Goal: Transaction & Acquisition: Purchase product/service

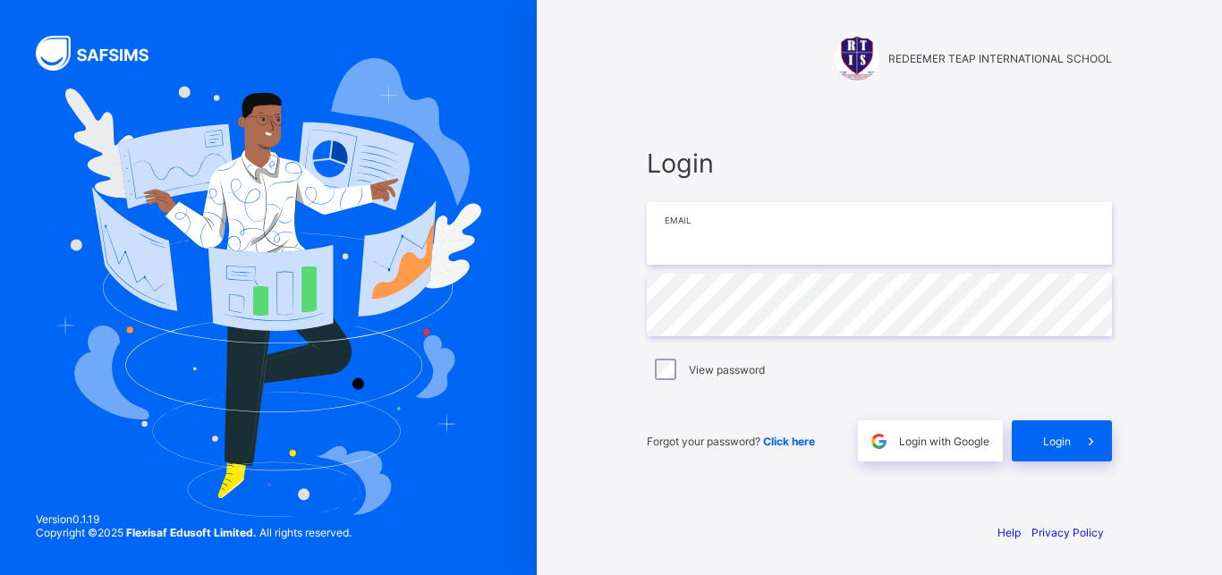
click at [682, 246] on input "email" at bounding box center [879, 233] width 465 height 63
type input "**********"
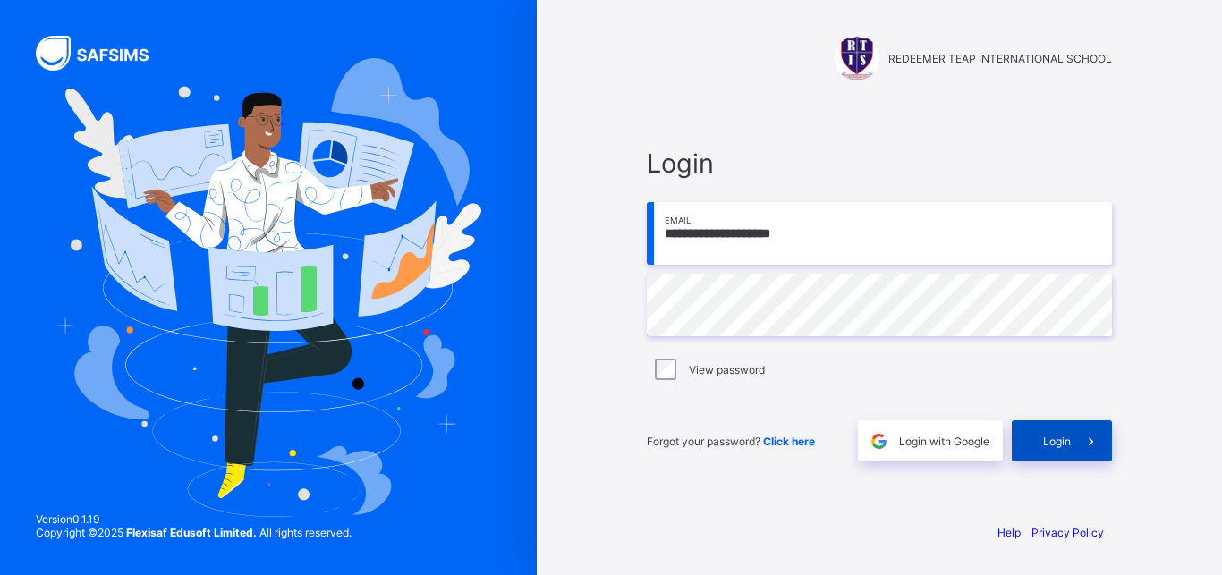
click at [1041, 438] on div "Login" at bounding box center [1062, 441] width 100 height 41
type input "**********"
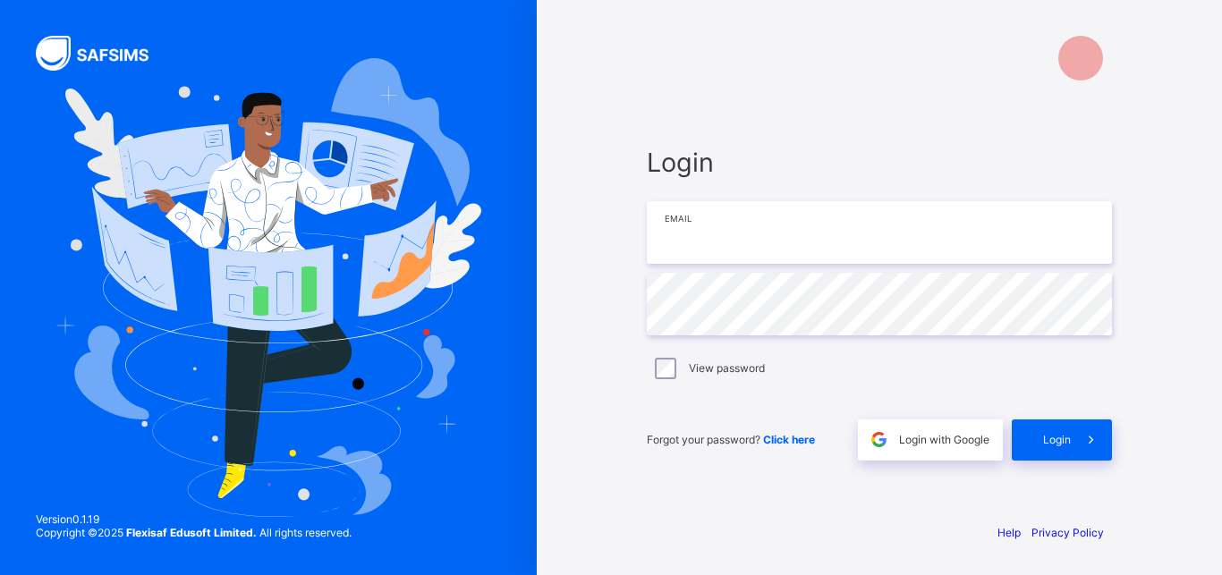
click at [831, 243] on input "email" at bounding box center [879, 232] width 465 height 63
type input "**********"
click at [721, 219] on input "email" at bounding box center [879, 233] width 465 height 63
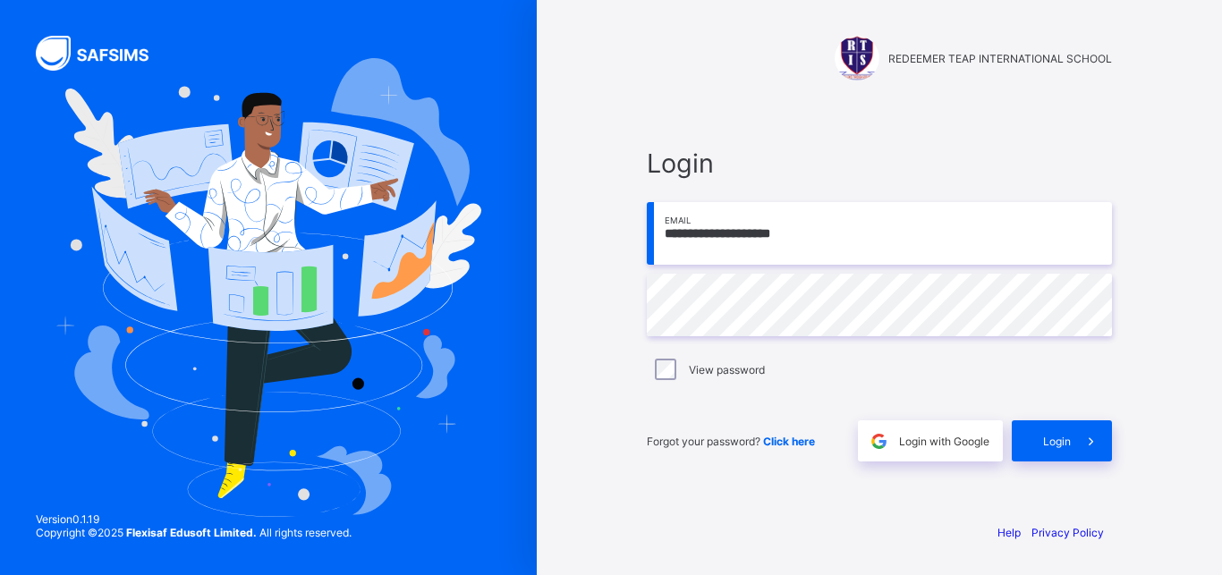
type input "**********"
click at [779, 438] on span "Click here" at bounding box center [789, 441] width 52 height 13
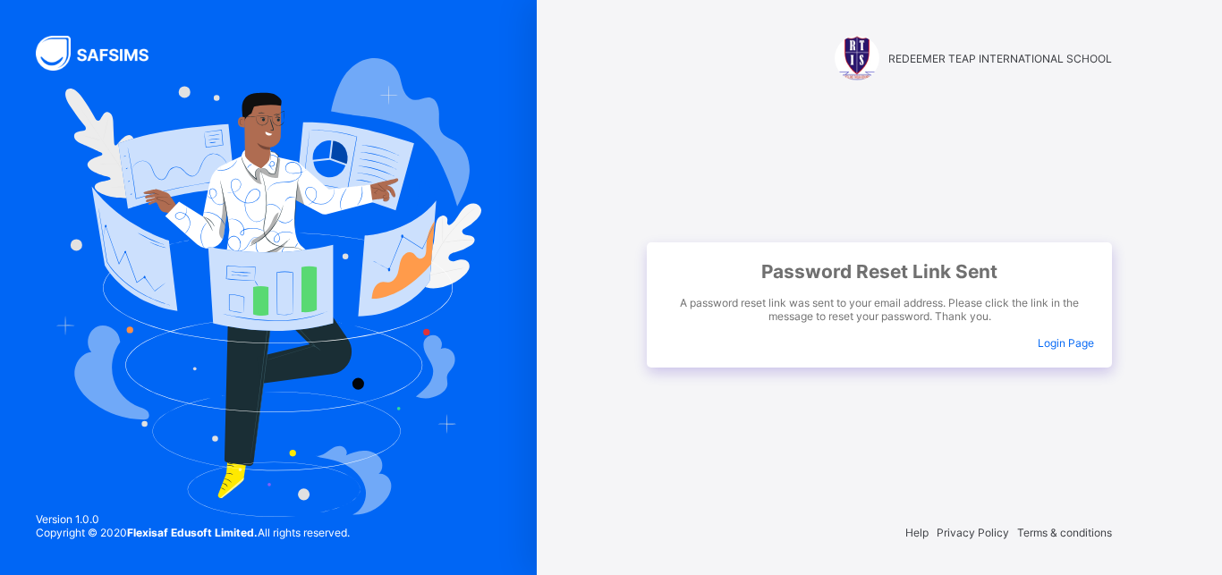
click at [1062, 350] on div "Password Reset Link Sent A password reset link was sent to your email address. …" at bounding box center [879, 304] width 465 height 125
click at [1047, 338] on span "Login Page" at bounding box center [1066, 342] width 56 height 13
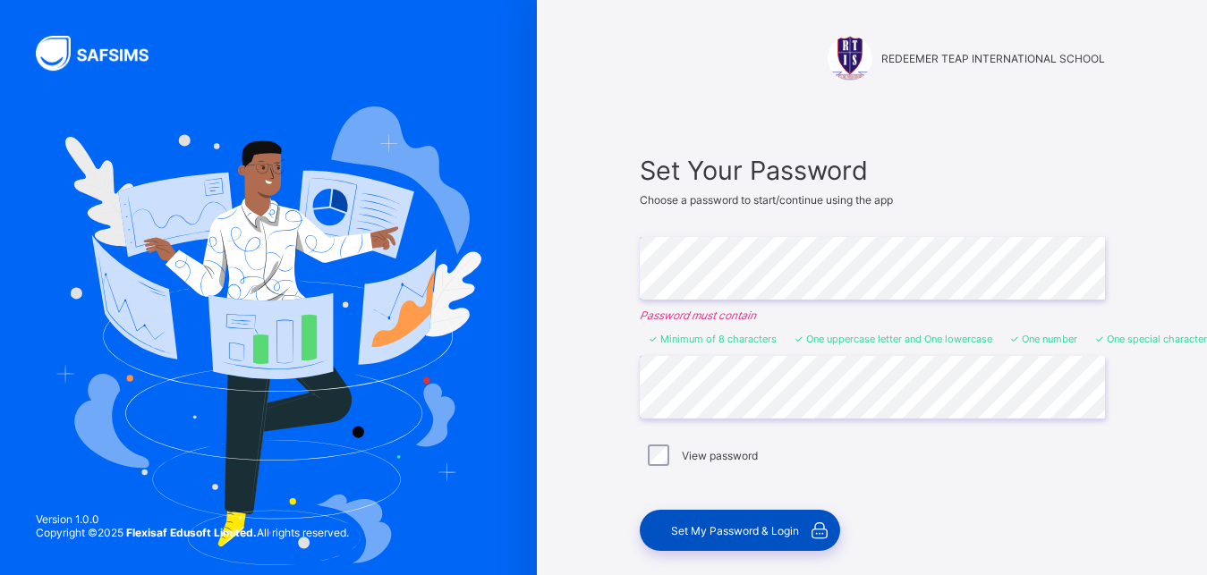
click at [759, 534] on span "Set My Password & Login" at bounding box center [735, 530] width 128 height 13
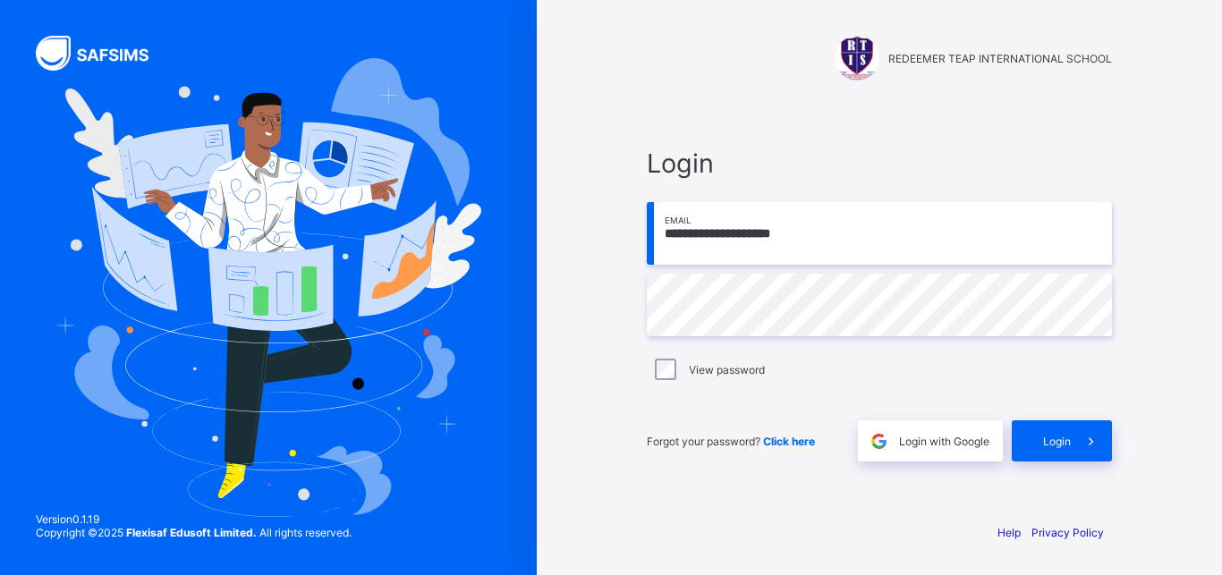
type input "**********"
click at [1056, 447] on span "Login" at bounding box center [1057, 441] width 28 height 13
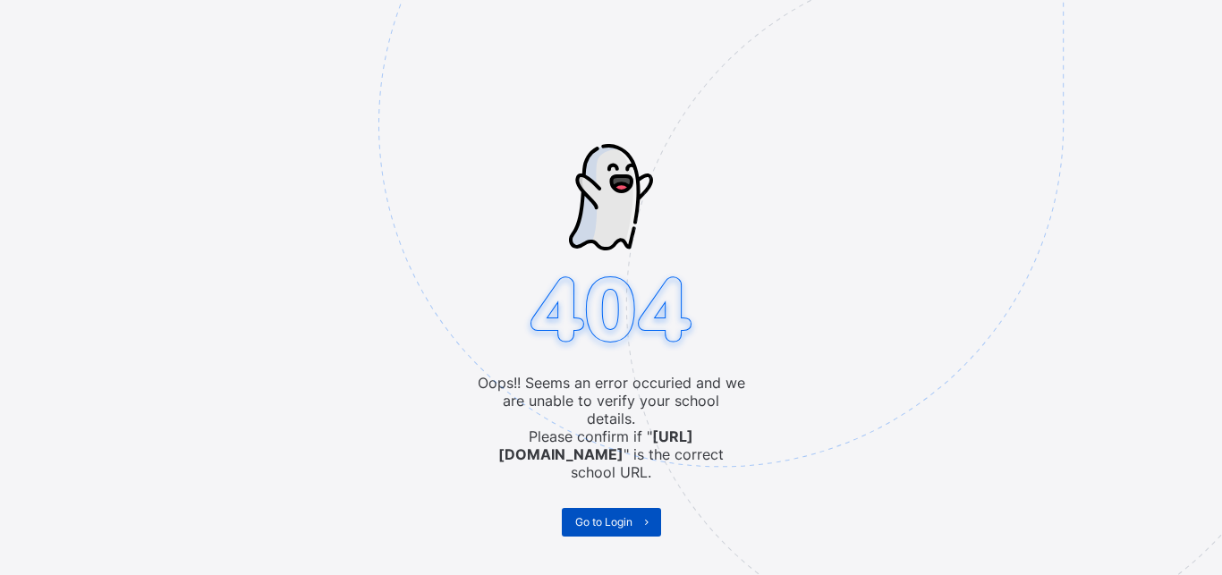
click at [597, 515] on span "Go to Login" at bounding box center [603, 521] width 57 height 13
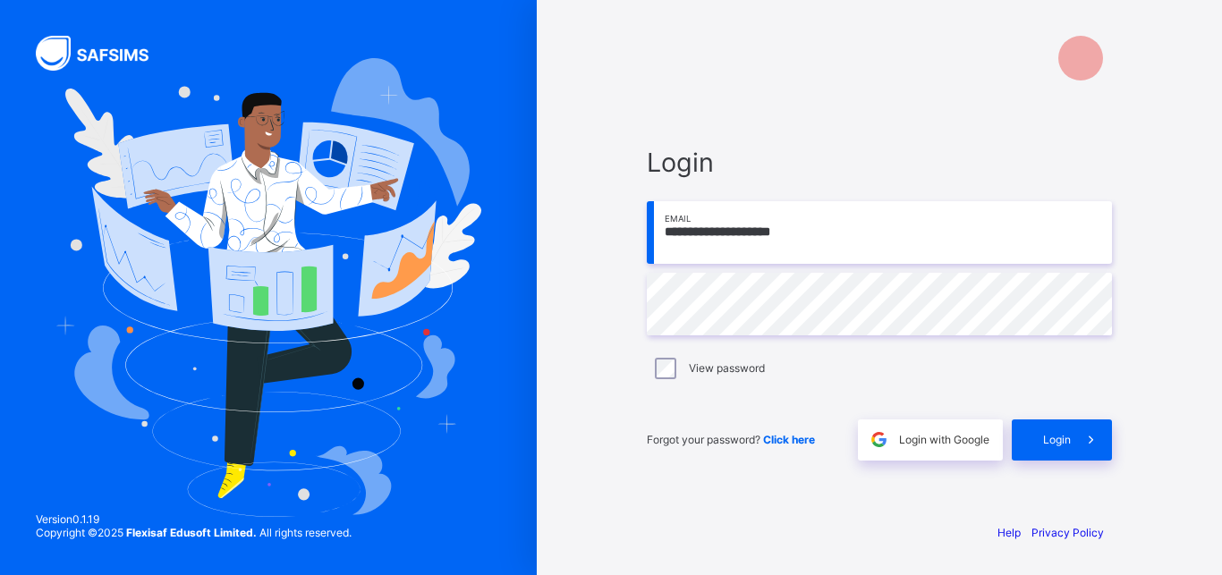
type input "**********"
click at [1061, 442] on span "Login" at bounding box center [1057, 439] width 28 height 13
click at [701, 223] on input "email" at bounding box center [879, 232] width 465 height 63
type input "**********"
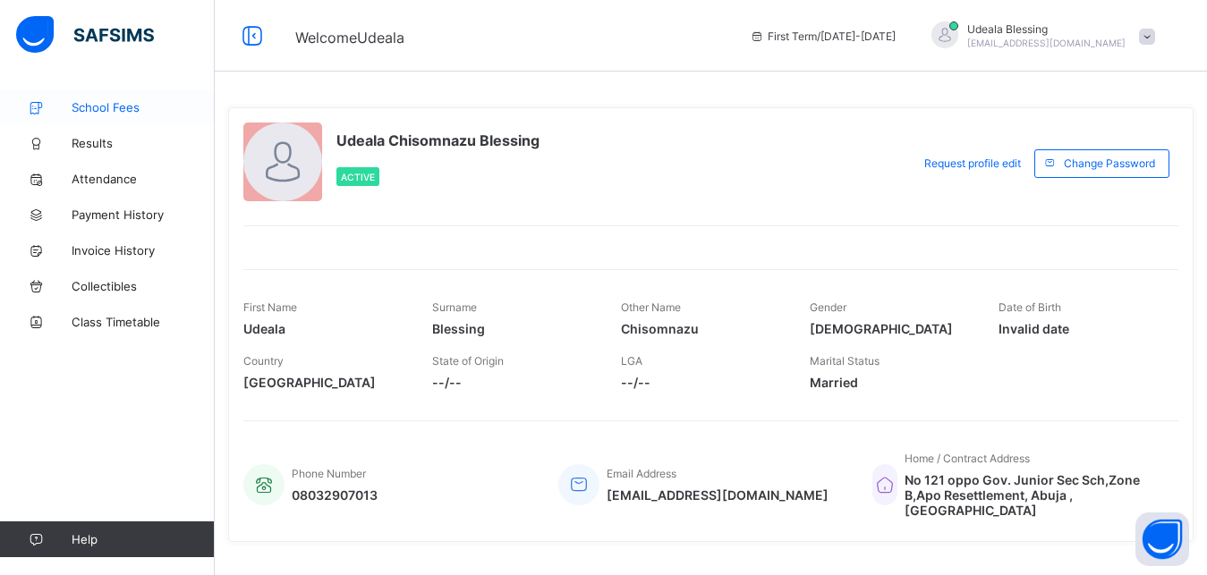
click at [101, 110] on span "School Fees" at bounding box center [143, 107] width 143 height 14
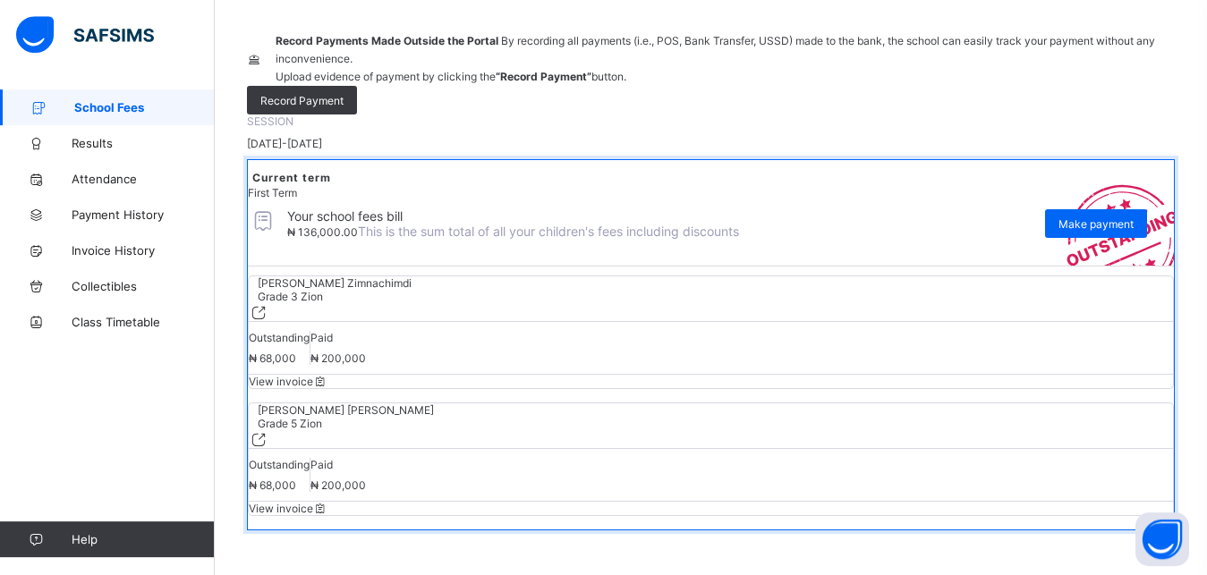
scroll to position [207, 0]
click at [1097, 231] on span "Make payment" at bounding box center [1095, 223] width 75 height 13
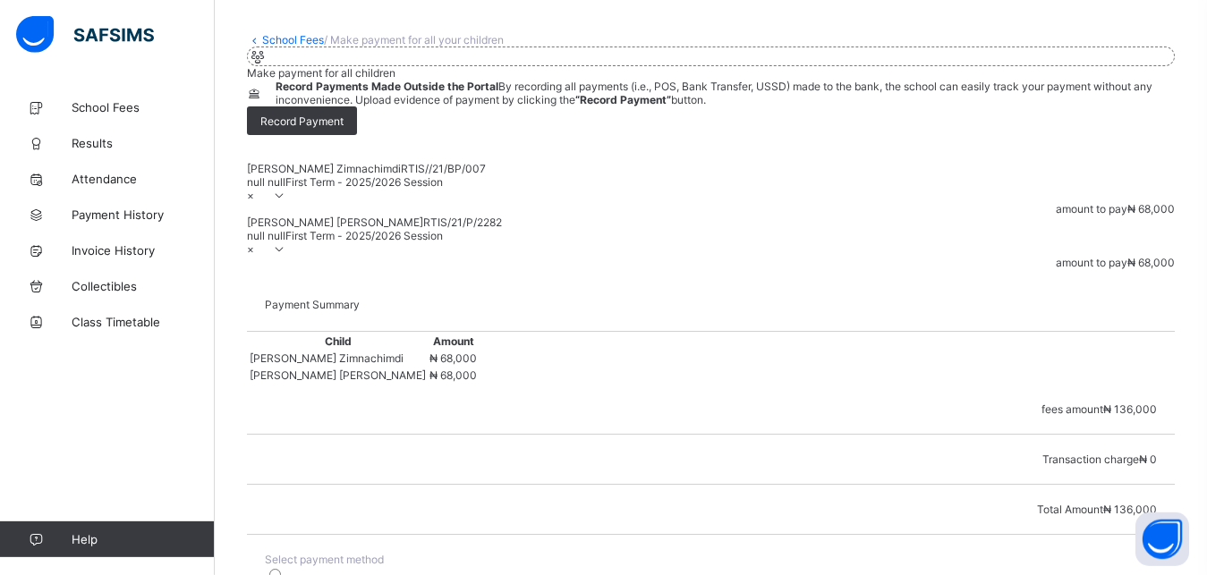
scroll to position [37, 0]
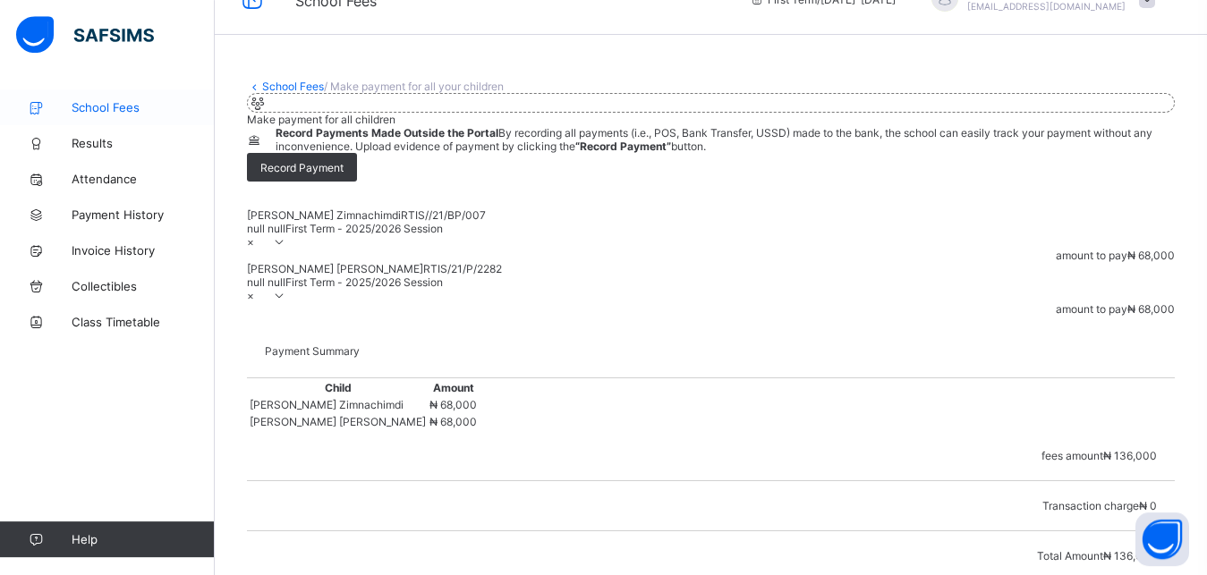
click at [131, 110] on span "School Fees" at bounding box center [143, 107] width 143 height 14
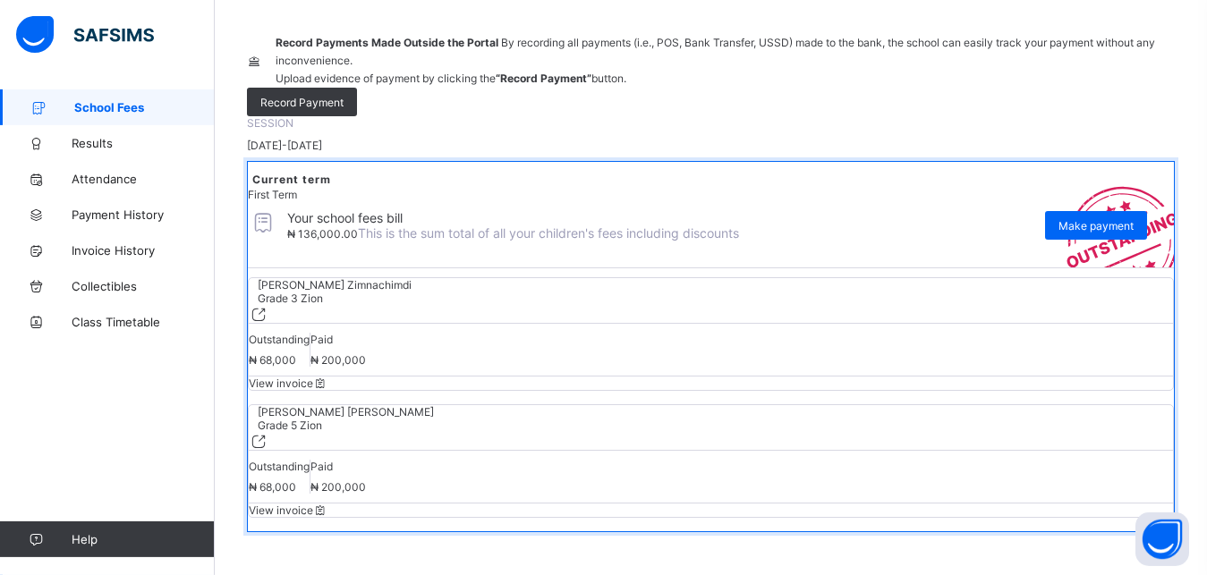
scroll to position [207, 0]
click at [328, 502] on span "View invoice" at bounding box center [289, 508] width 80 height 13
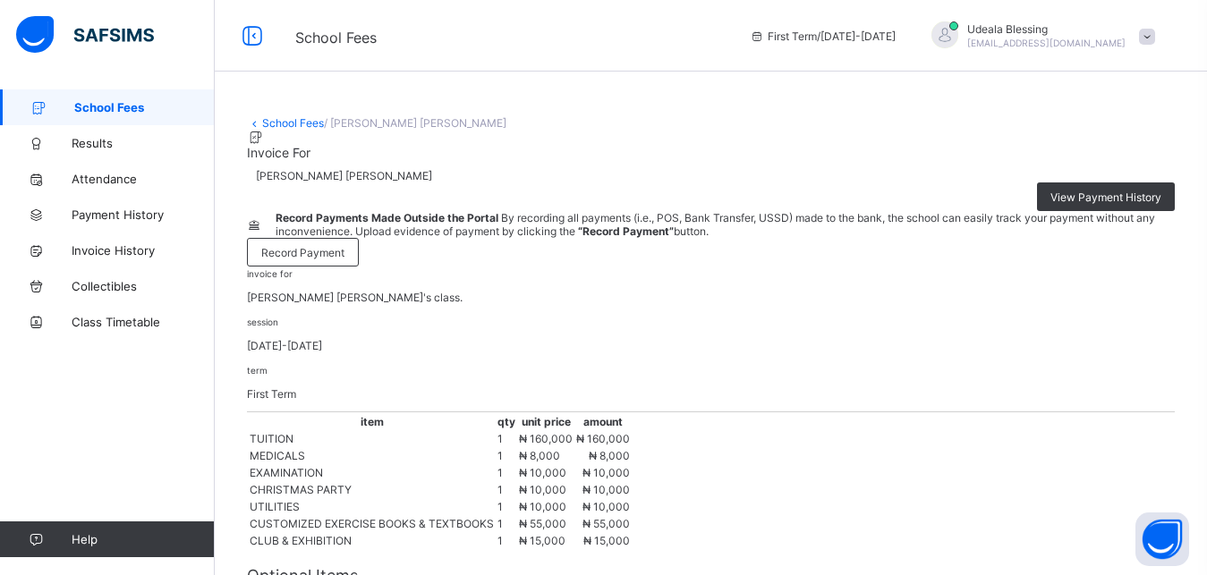
click at [128, 113] on span "School Fees" at bounding box center [144, 107] width 140 height 14
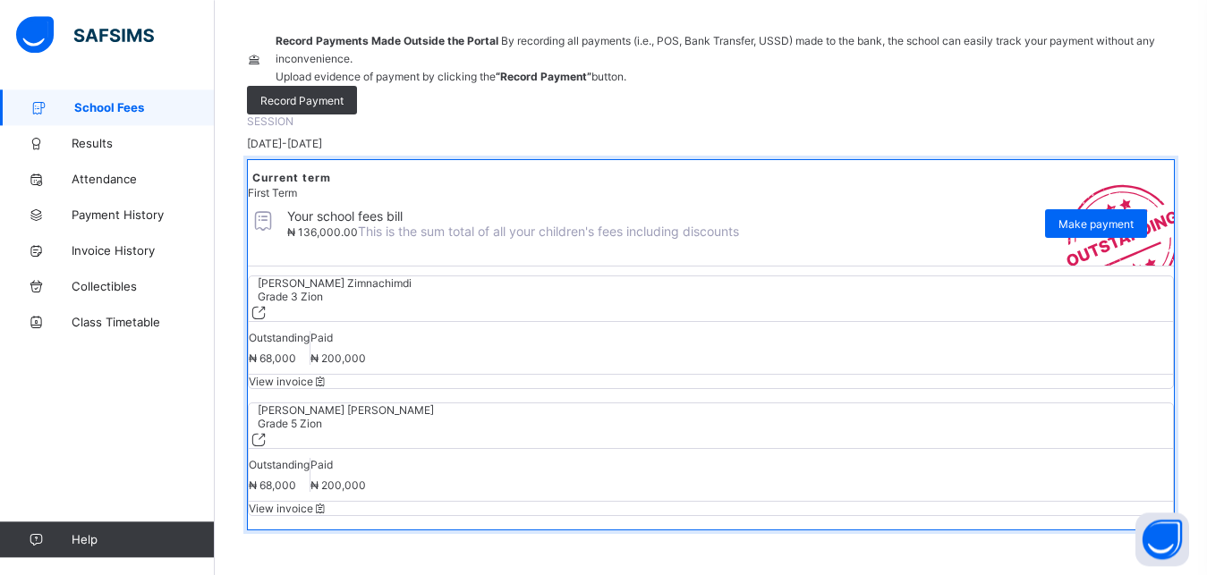
scroll to position [207, 0]
click at [1107, 231] on span "Make payment" at bounding box center [1095, 223] width 75 height 13
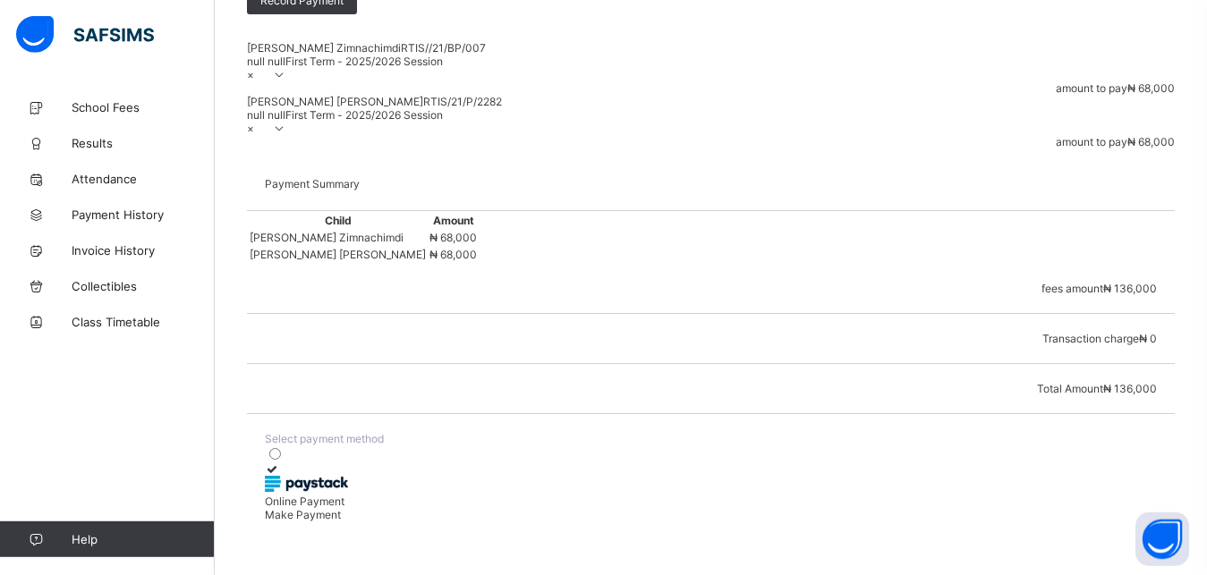
scroll to position [360, 0]
click at [280, 463] on icon at bounding box center [272, 469] width 15 height 13
click at [341, 522] on span "Make Payment" at bounding box center [303, 514] width 76 height 13
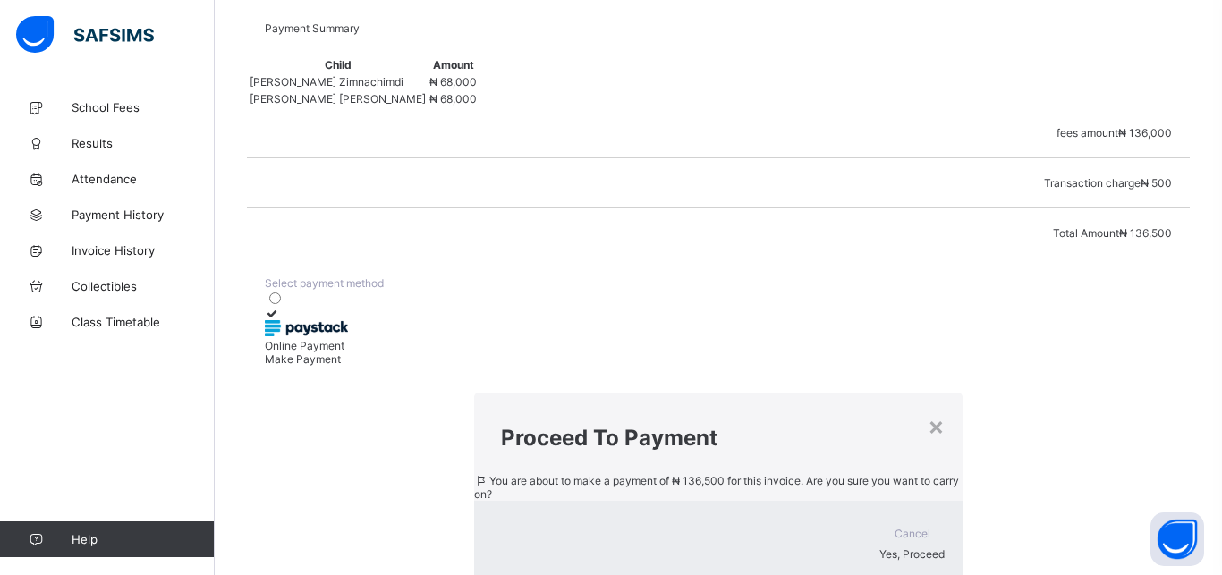
click at [880, 548] on span "Yes, Proceed" at bounding box center [912, 554] width 65 height 13
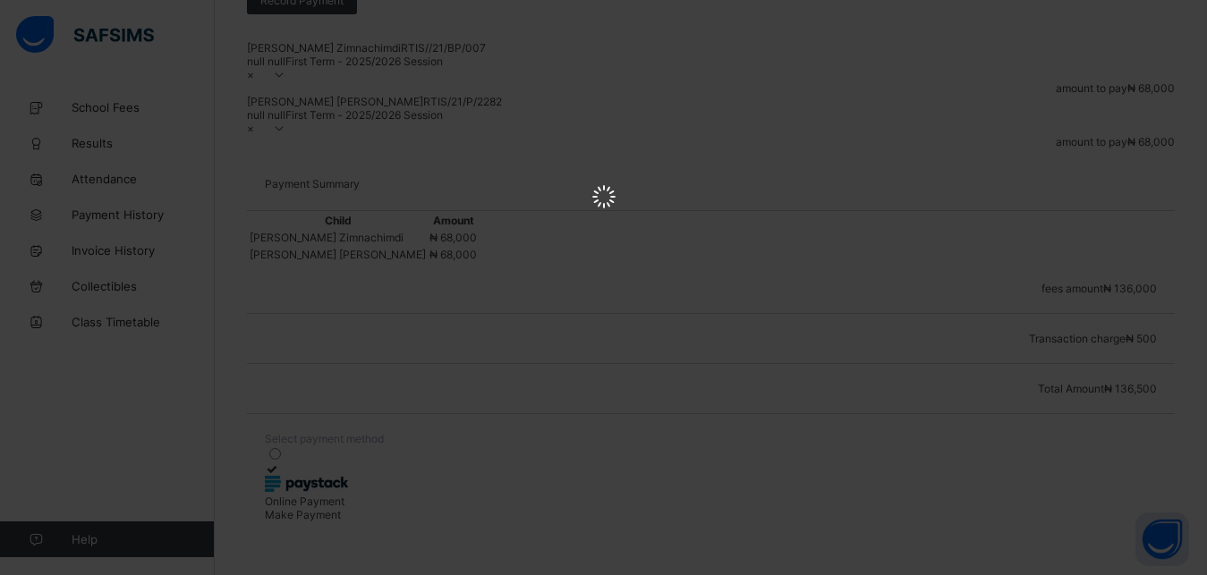
scroll to position [0, 0]
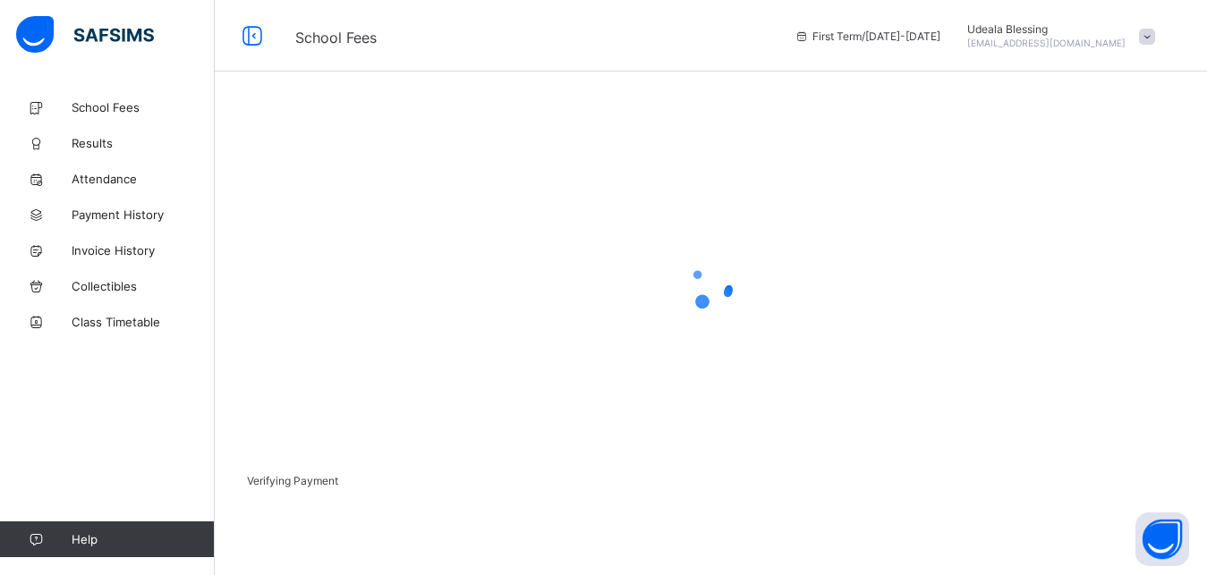
scroll to position [109, 0]
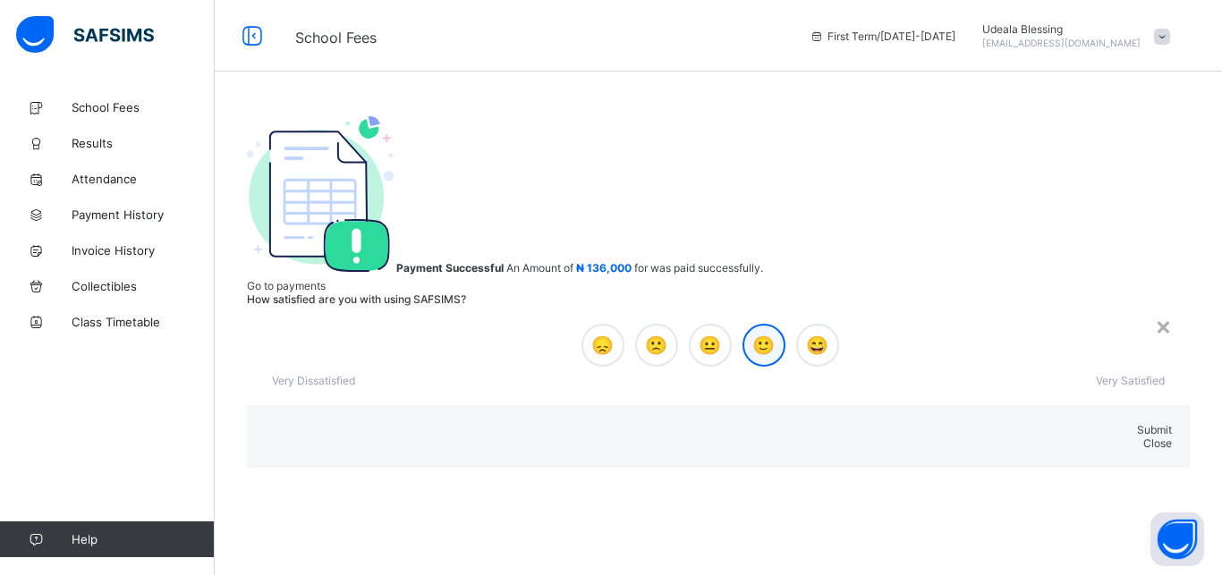
click at [752, 335] on span "🙂" at bounding box center [763, 345] width 22 height 21
click at [1137, 423] on span "Submit" at bounding box center [1154, 429] width 35 height 13
